Goal: Browse casually: Explore the website without a specific task or goal

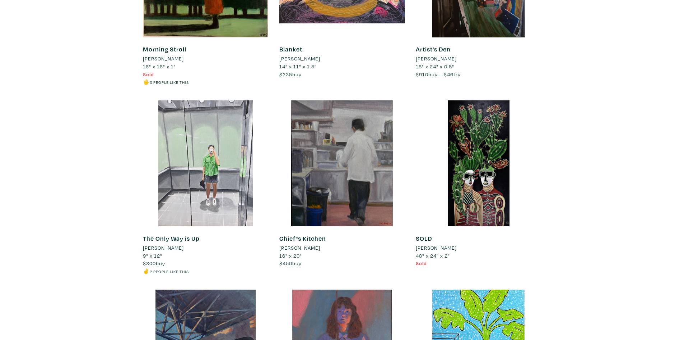
scroll to position [2695, 0]
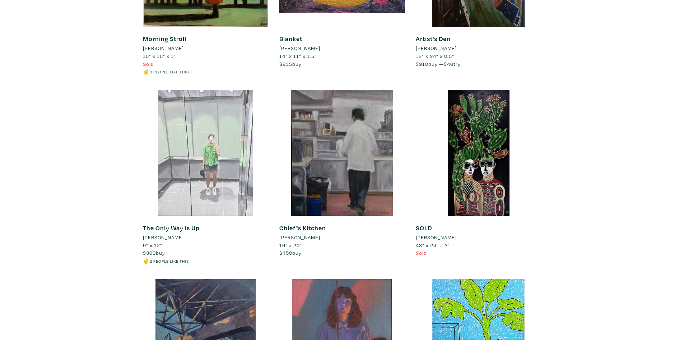
click at [213, 194] on div at bounding box center [206, 153] width 126 height 126
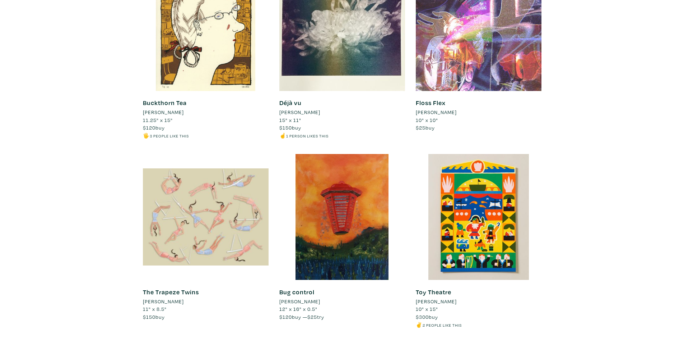
scroll to position [4742, 0]
